Goal: Register for event/course

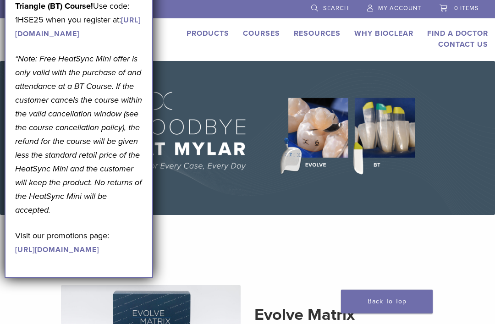
click at [252, 29] on link "Courses" at bounding box center [261, 33] width 37 height 9
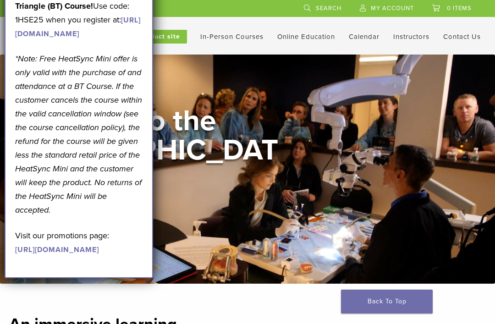
click at [219, 39] on link "In-Person Courses" at bounding box center [231, 37] width 63 height 8
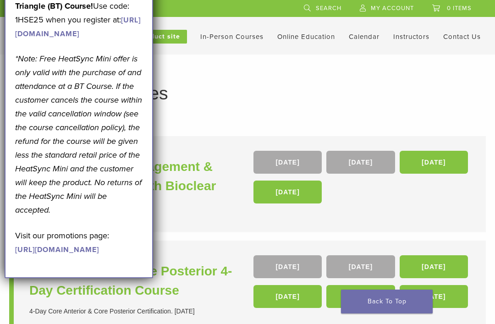
click at [43, 122] on em "*Note: Free HeatSync Mini offer is only valid with the purchase of and attendan…" at bounding box center [78, 134] width 127 height 161
click at [35, 39] on link "https://www.bioclearmatrix.com/events/6-in-person-black-triangle-certification-…" at bounding box center [78, 27] width 126 height 23
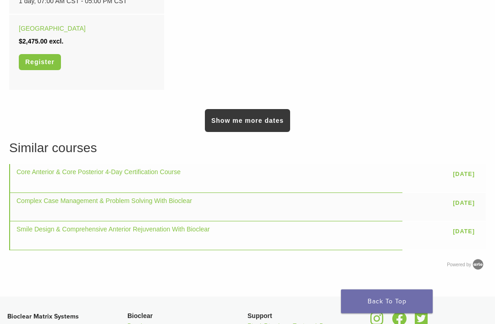
scroll to position [833, 0]
click at [218, 118] on link "Show me more dates" at bounding box center [247, 120] width 85 height 23
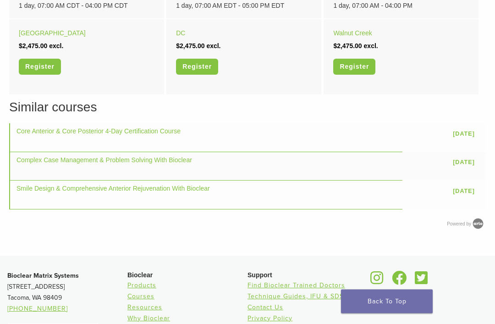
scroll to position [951, 0]
click at [33, 124] on td "Core Anterior & Core Posterior 4-Day Certification Course" at bounding box center [206, 138] width 394 height 28
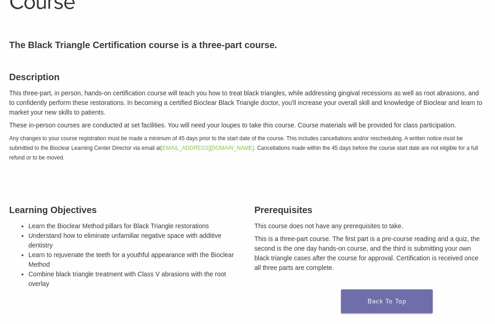
scroll to position [0, 0]
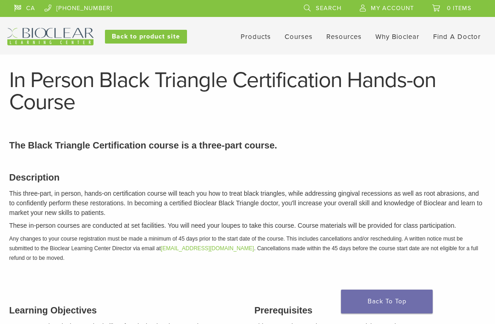
click at [236, 23] on div "CA 1.855.712.5327 Search My Account 0 items Cart No products in the cart. Back …" at bounding box center [247, 22] width 481 height 45
click at [299, 38] on link "Courses" at bounding box center [299, 37] width 28 height 8
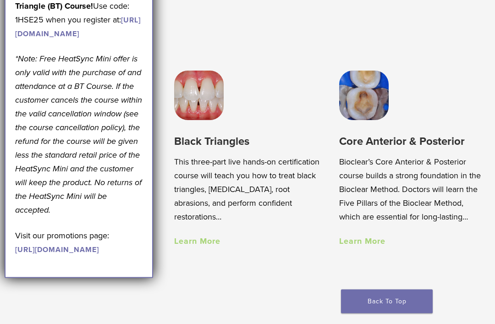
scroll to position [578, 0]
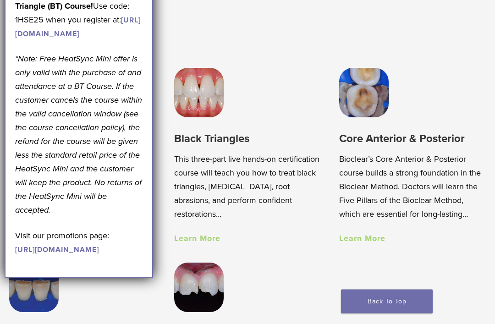
click at [369, 146] on div "Core Anterior & Posterior Bioclear’s Core Anterior & Posterior course builds a …" at bounding box center [412, 188] width 147 height 113
click at [356, 239] on link "Learn More" at bounding box center [362, 238] width 46 height 10
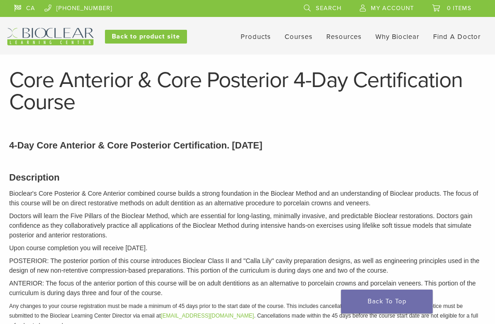
click at [305, 39] on link "Courses" at bounding box center [299, 37] width 28 height 8
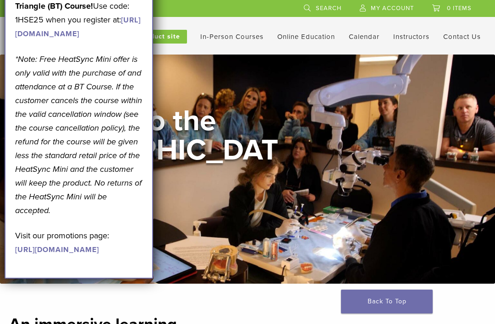
click at [0, 0] on link "Self Guided" at bounding box center [0, 0] width 0 height 0
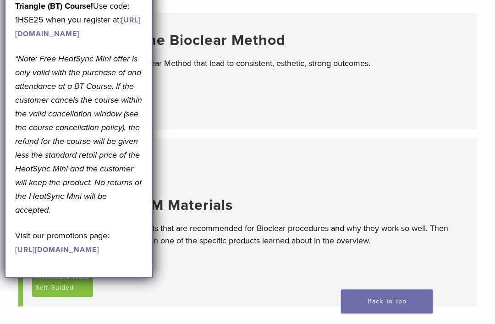
scroll to position [129, 0]
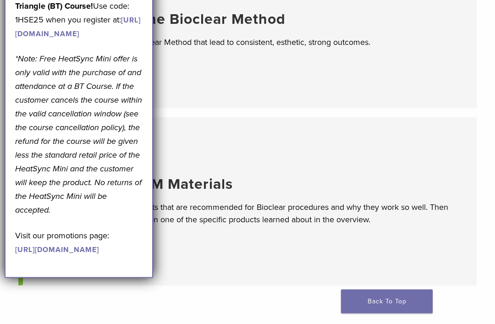
click at [127, 278] on div "September Promotion! Valid September 1–30, 2025. Get A Free* HeatSync Mini when…" at bounding box center [79, 100] width 149 height 357
click at [147, 324] on main "The 5 Pillars of the Bioclear Method Discover the 5 pillars of the Bioclear Met…" at bounding box center [247, 159] width 495 height 467
click at [142, 245] on div "September Promotion! Valid [DATE]–[DATE]. Get A Free* HeatSync Mini when you re…" at bounding box center [79, 94] width 128 height 324
click at [227, 267] on div "Available Now Self-Guided" at bounding box center [249, 261] width 435 height 29
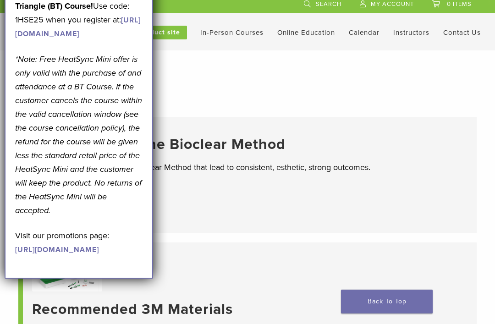
scroll to position [0, 0]
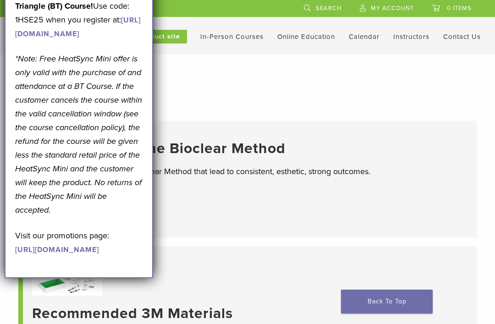
click at [0, 0] on link "Self Guided" at bounding box center [0, 0] width 0 height 0
click at [0, 0] on link "Interactive" at bounding box center [0, 0] width 0 height 0
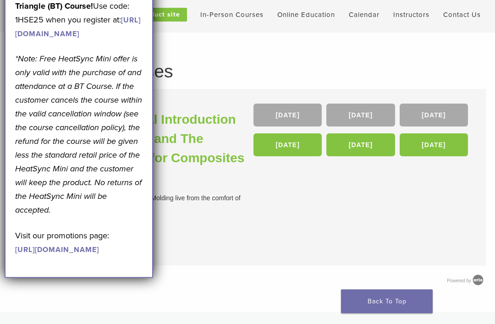
scroll to position [22, 0]
click at [309, 145] on link "[DATE]" at bounding box center [288, 144] width 68 height 23
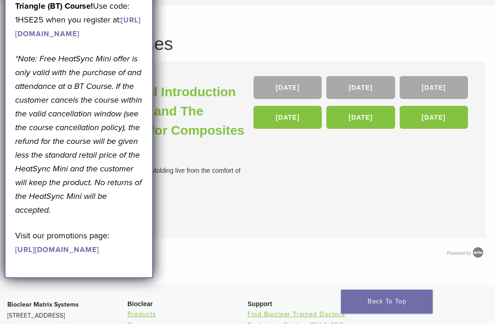
scroll to position [51, 0]
